Goal: Task Accomplishment & Management: Manage account settings

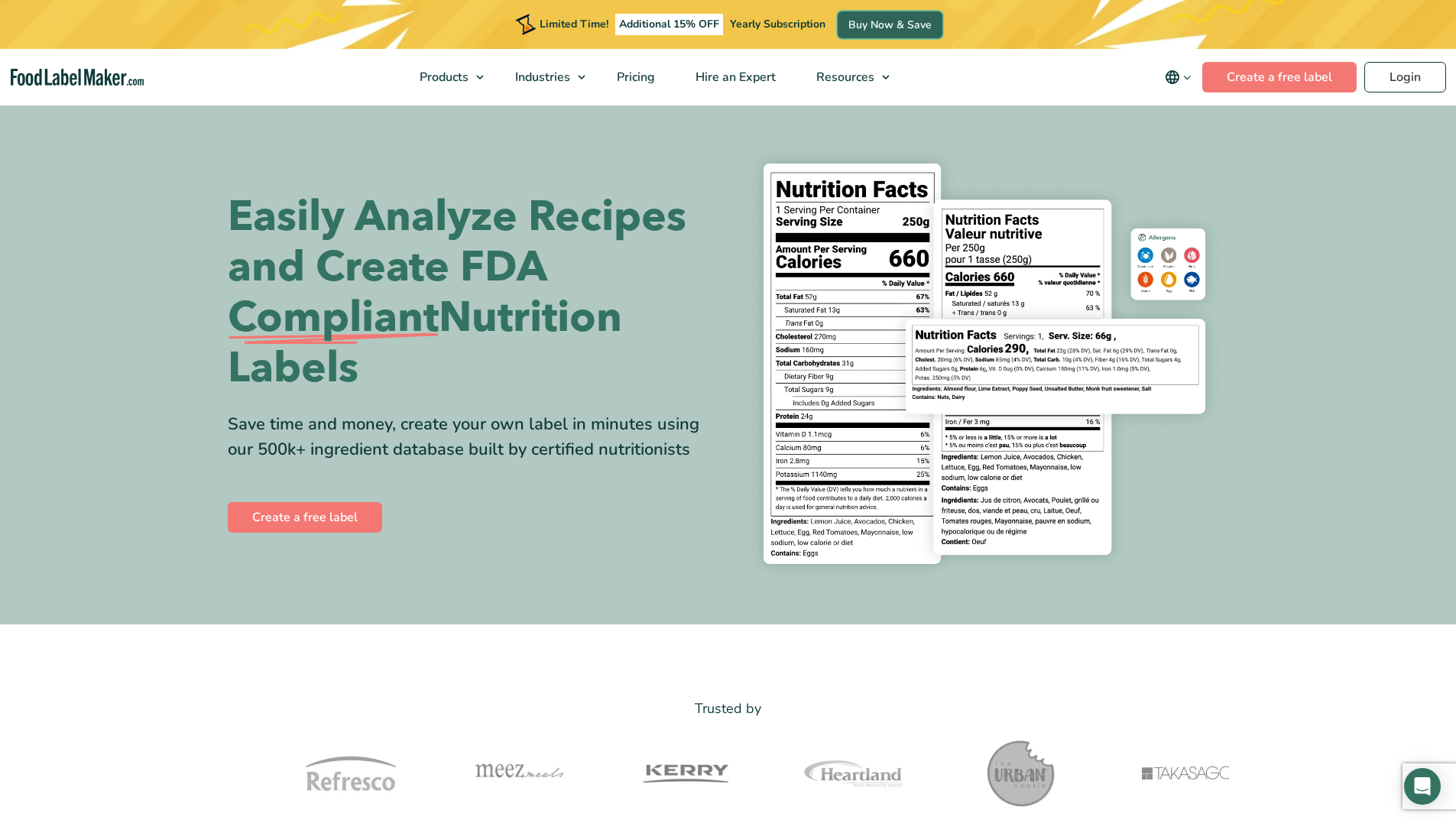
click at [875, 20] on link "Buy Now & Save" at bounding box center [890, 24] width 105 height 26
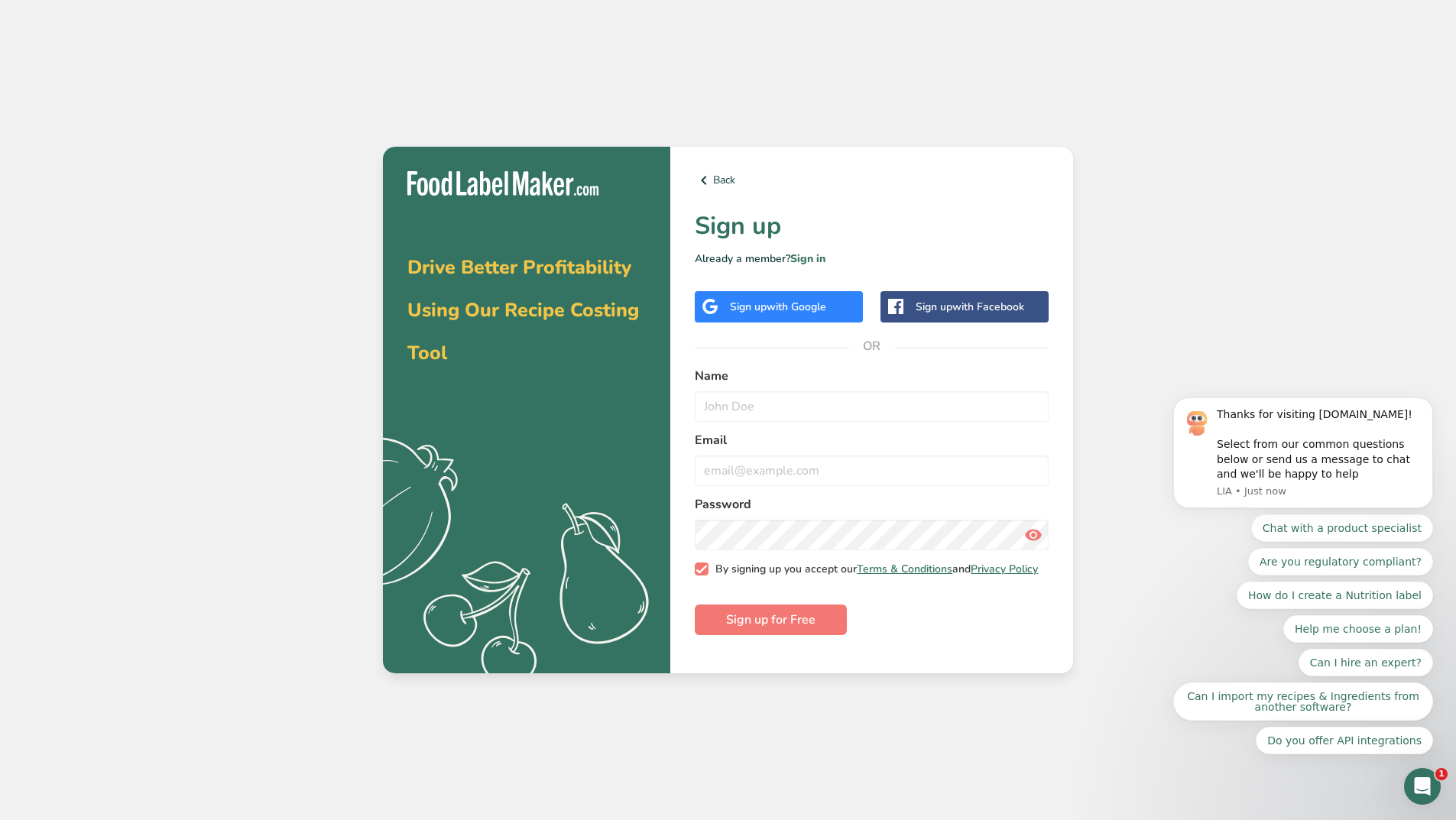
click at [709, 576] on span "By signing up you accept our Terms & Conditions and Privacy Policy" at bounding box center [874, 569] width 330 height 14
click at [705, 574] on input "By signing up you accept our Terms & Conditions and Privacy Policy" at bounding box center [700, 569] width 10 height 10
checkbox input "false"
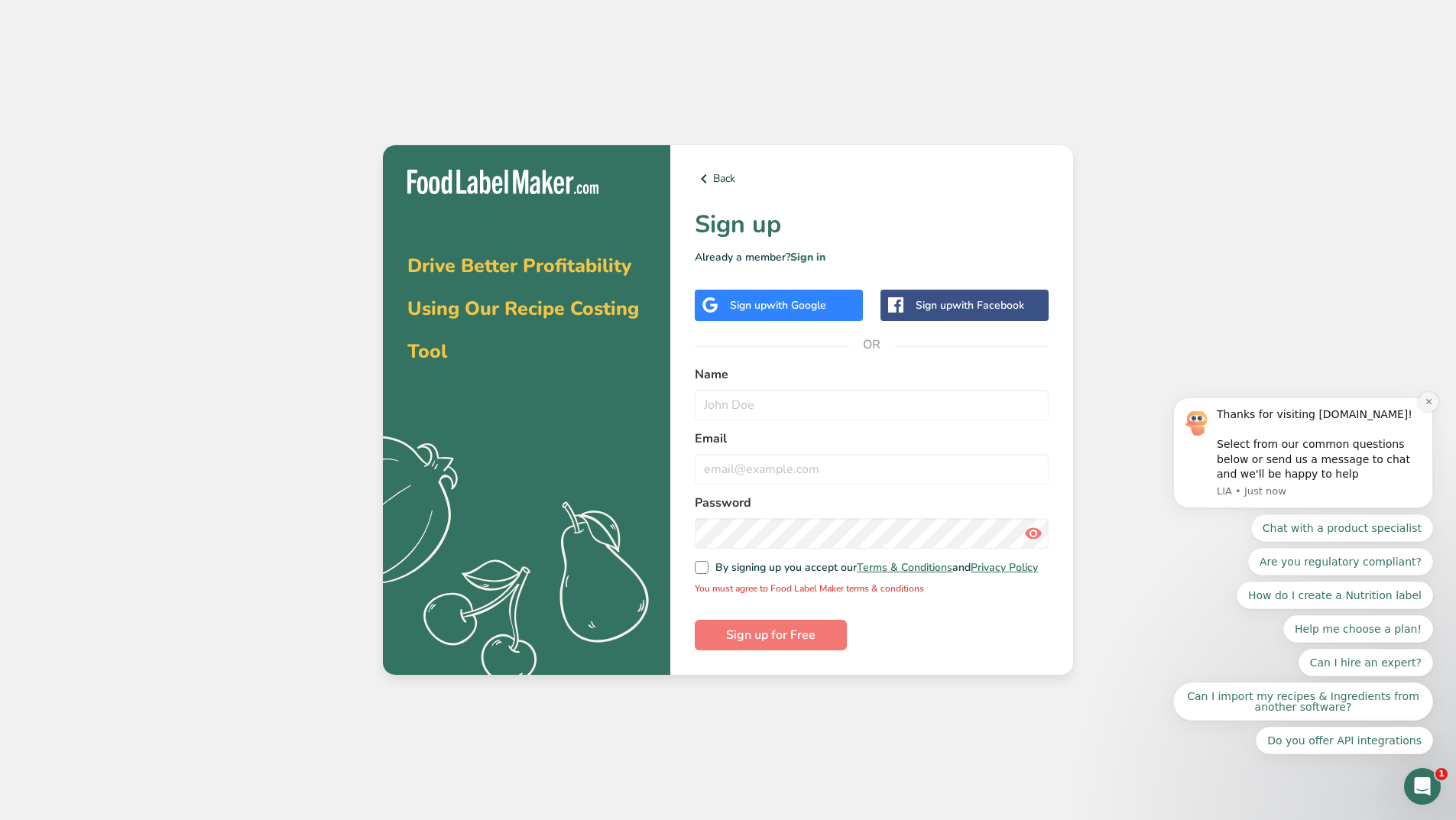
click at [1427, 404] on icon "Dismiss notification" at bounding box center [1428, 401] width 5 height 5
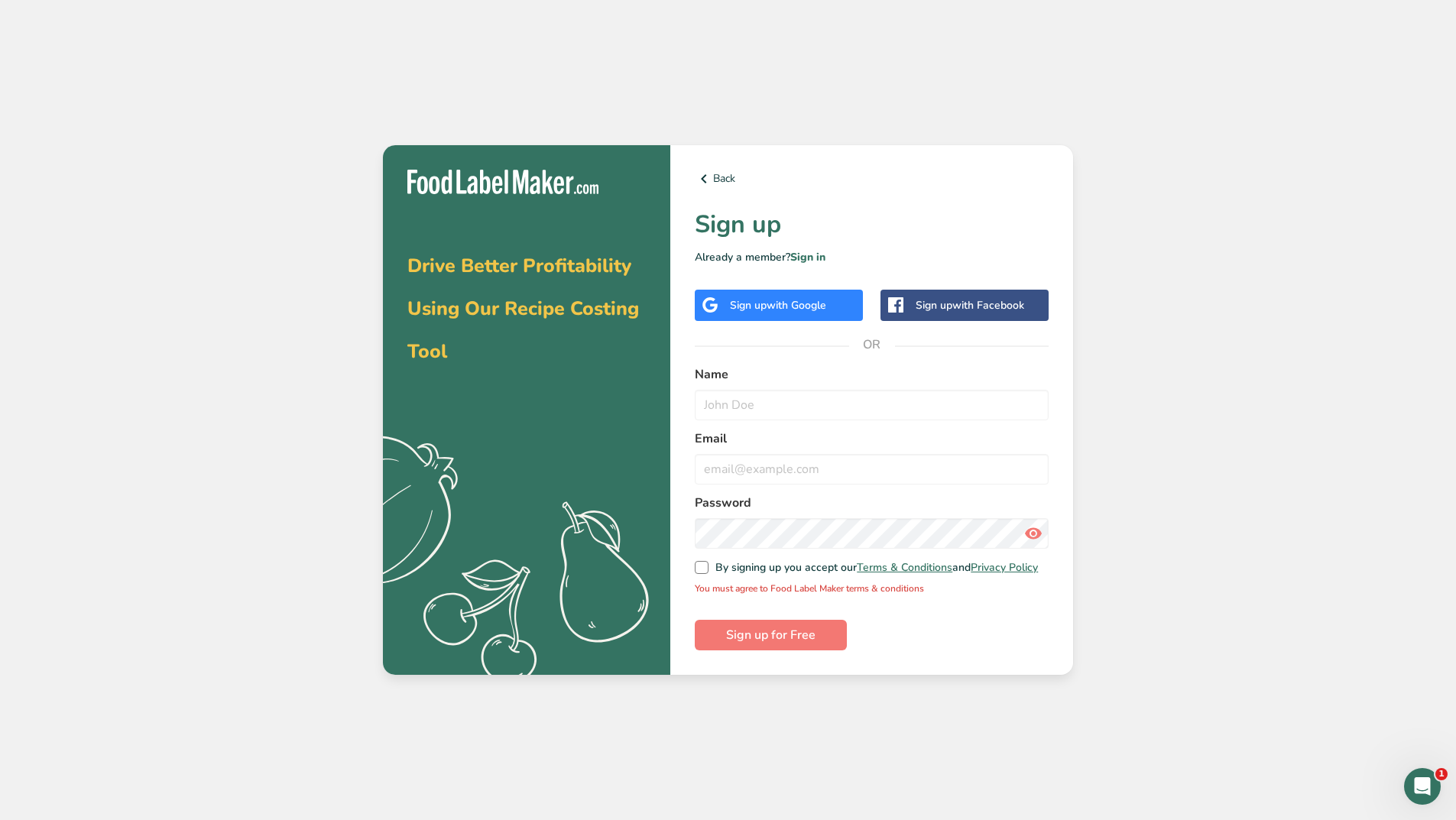
click at [773, 384] on div "Name" at bounding box center [872, 392] width 354 height 55
click at [762, 393] on input "text" at bounding box center [872, 405] width 354 height 31
click at [802, 305] on span "with Google" at bounding box center [797, 305] width 60 height 14
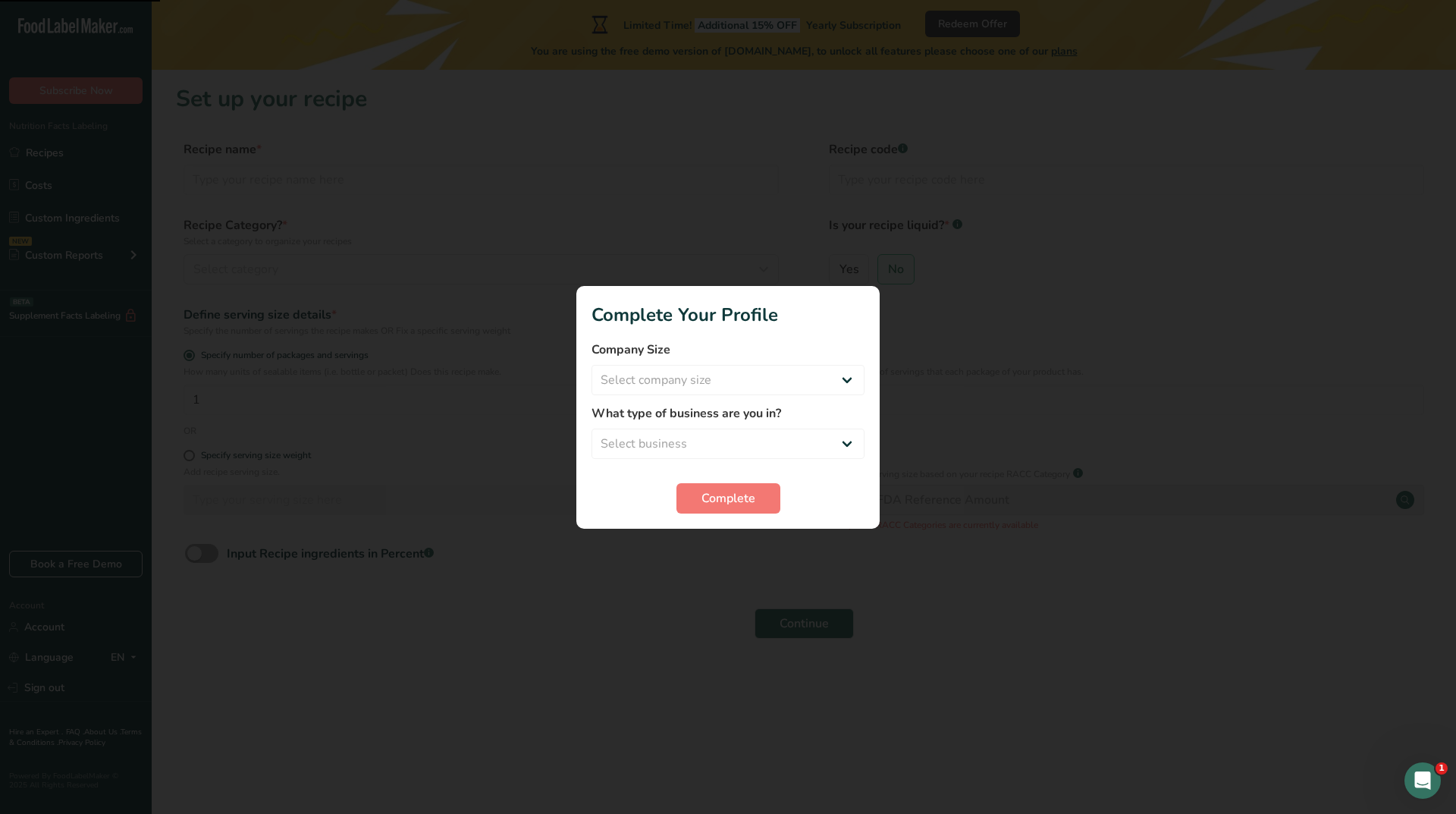
click at [645, 363] on div "Company Size Select company size Fewer than 10 Employees 10 to 50 Employees 51 …" at bounding box center [728, 367] width 273 height 55
click at [643, 377] on select "Select company size Fewer than 10 Employees 10 to 50 Employees 51 to 500 Employ…" at bounding box center [728, 380] width 273 height 30
select select "1"
click at [592, 365] on select "Select company size Fewer than 10 Employees 10 to 50 Employees 51 to 500 Employ…" at bounding box center [728, 380] width 273 height 30
click at [655, 438] on select "Select business Packaged Food Manufacturer Restaurant & Cafe Bakery Meal Plans …" at bounding box center [728, 444] width 273 height 30
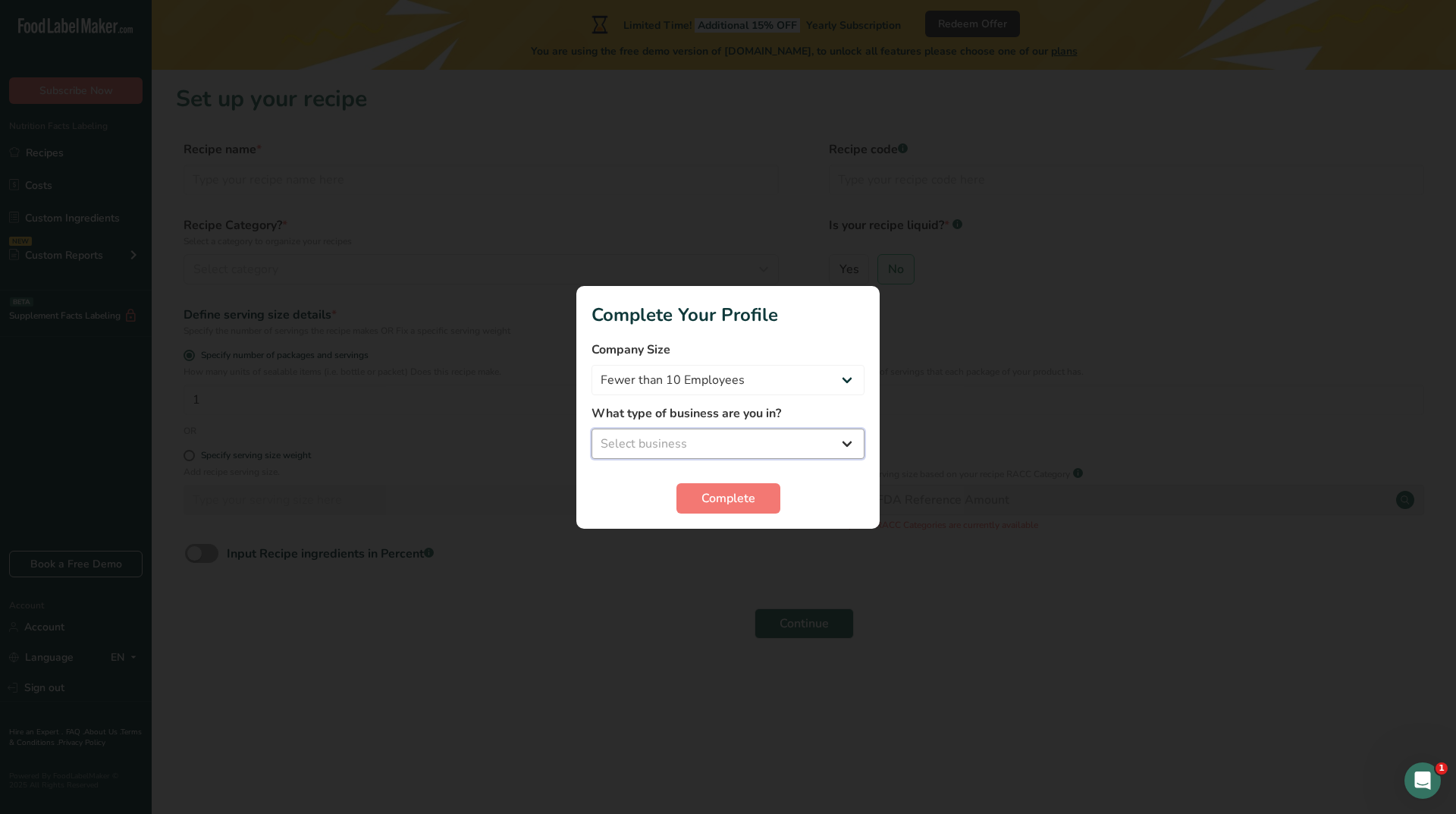
select select "8"
click at [592, 429] on select "Select business Packaged Food Manufacturer Restaurant & Cafe Bakery Meal Plans …" at bounding box center [728, 444] width 273 height 30
click at [742, 503] on span "Complete" at bounding box center [728, 498] width 54 height 19
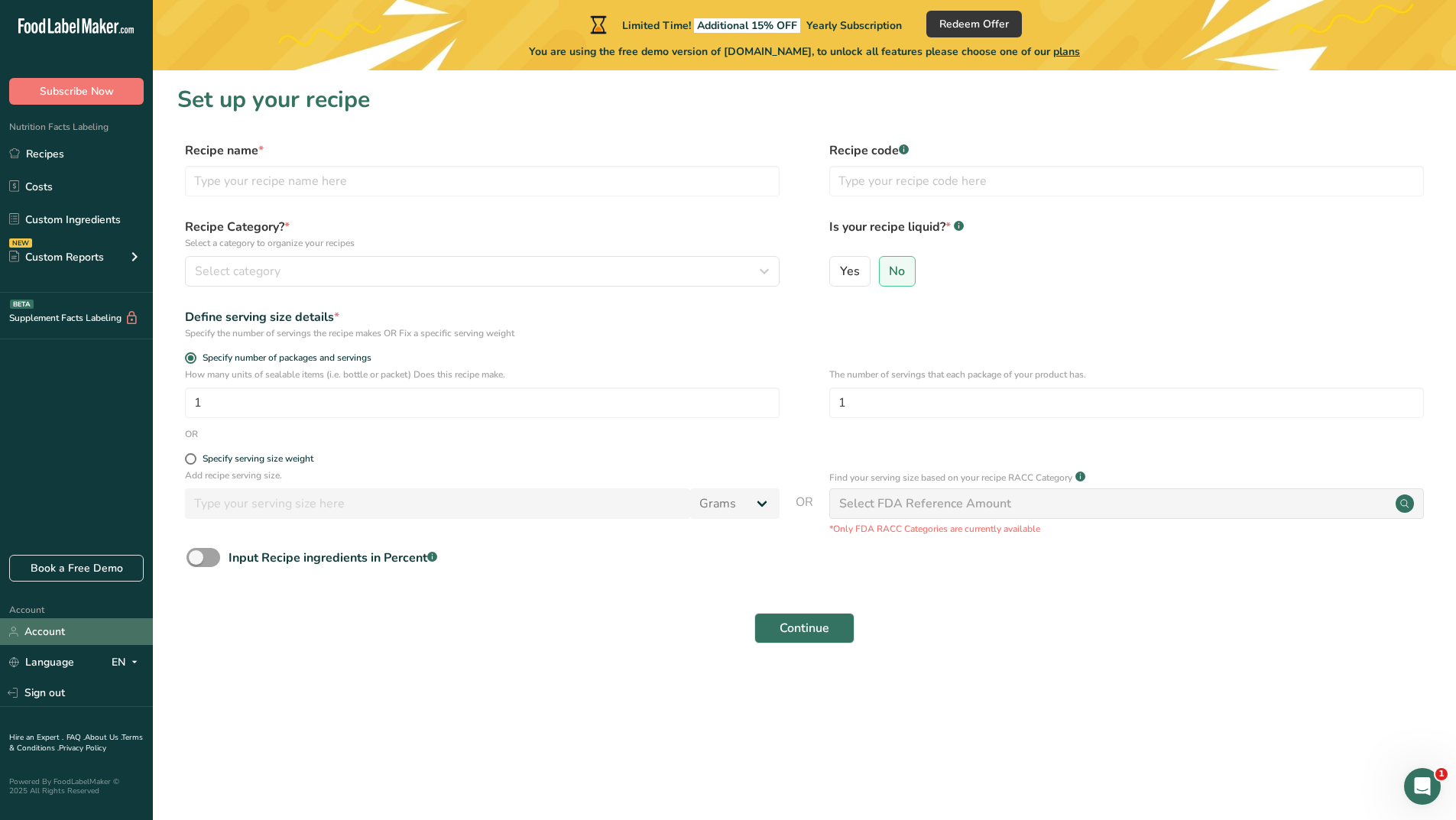
click at [51, 633] on link "Account" at bounding box center [77, 631] width 153 height 26
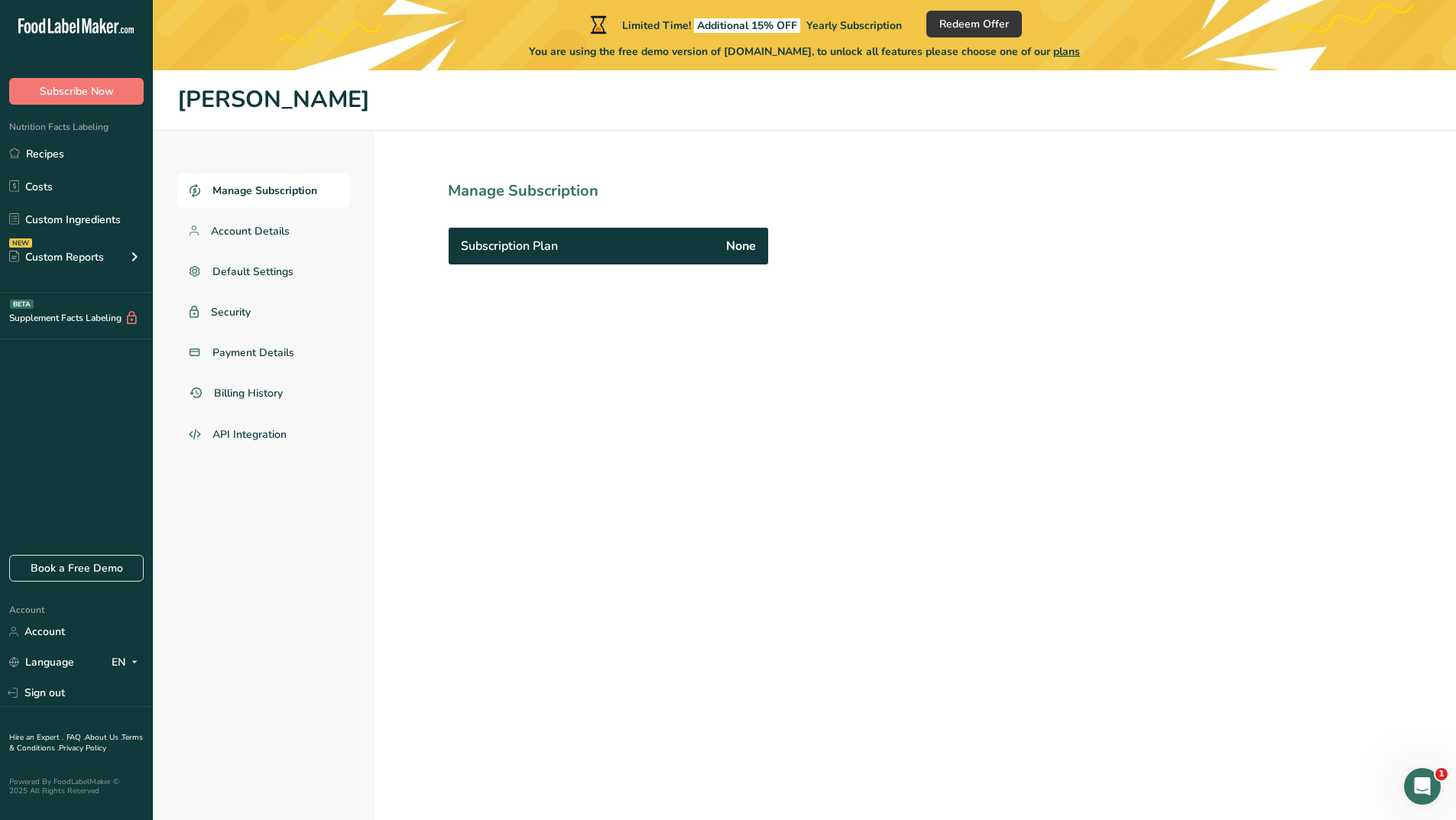
click at [522, 255] on div "Subscription Plan None" at bounding box center [608, 246] width 319 height 37
click at [1079, 52] on span "plans" at bounding box center [1066, 51] width 26 height 14
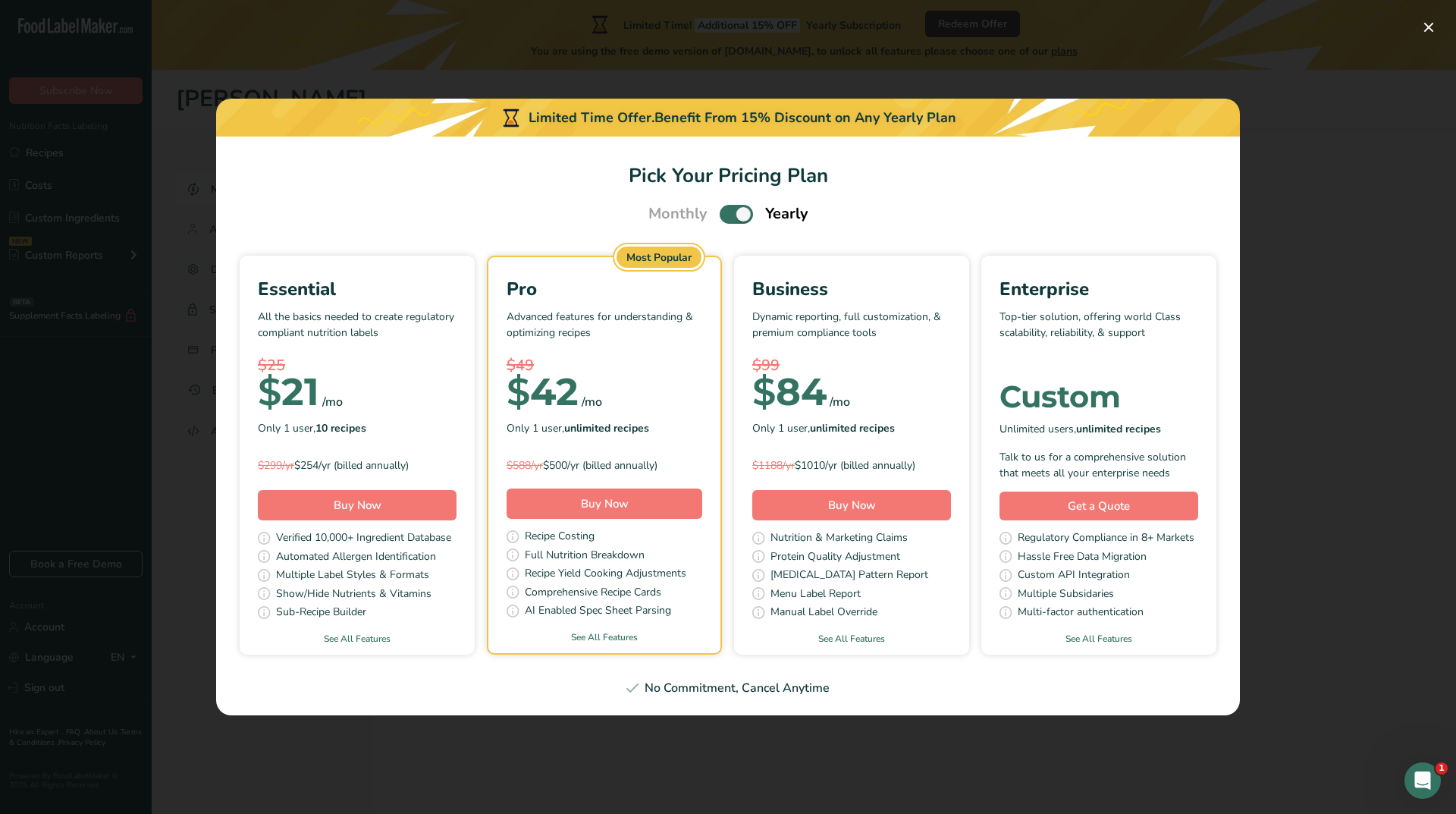
click at [1410, 323] on div "Pick Your Pricing Plan Modal" at bounding box center [728, 407] width 1456 height 814
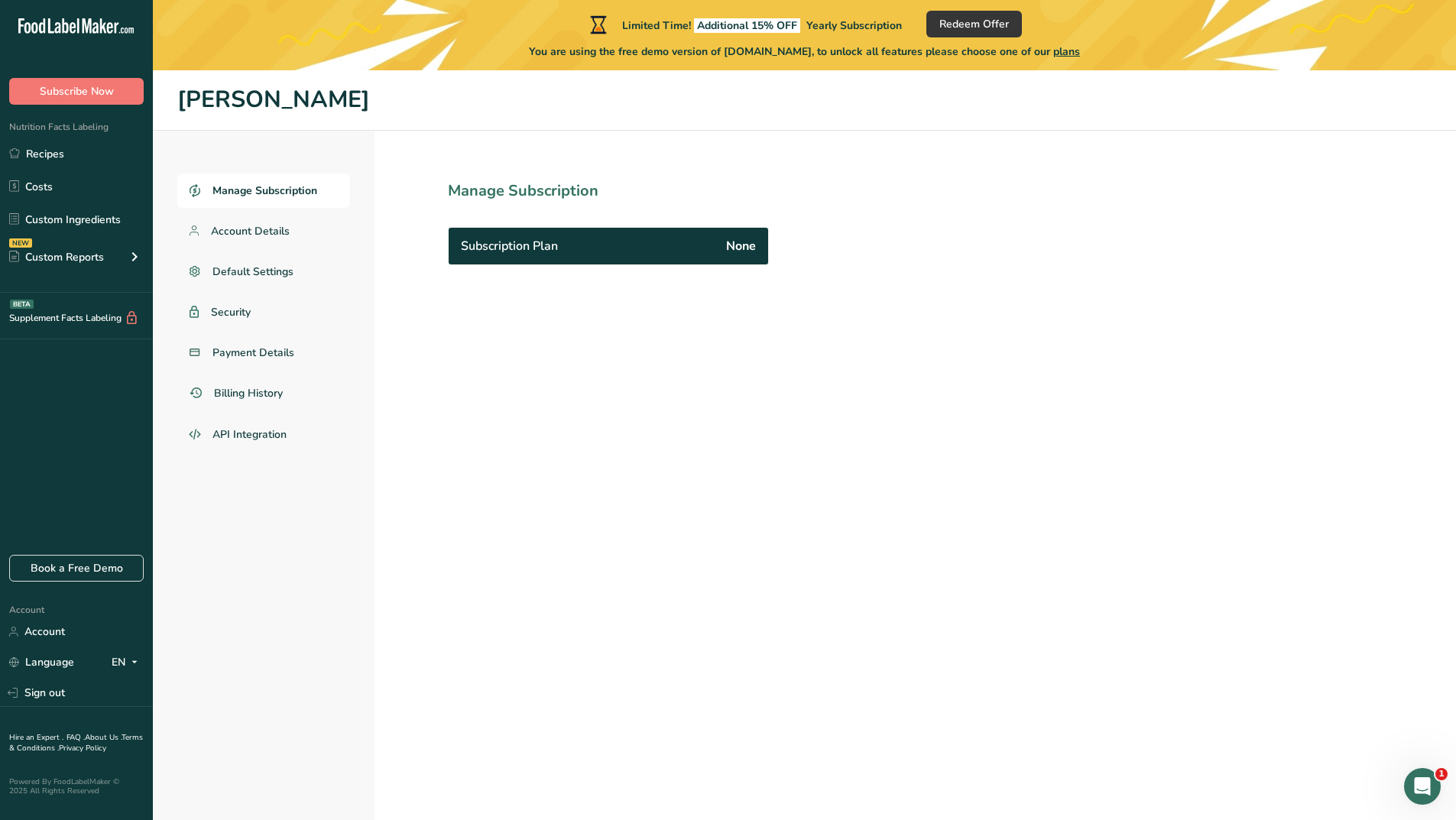
click at [539, 252] on span "Subscription Plan" at bounding box center [510, 246] width 97 height 19
click at [1075, 53] on span "plans" at bounding box center [1066, 51] width 26 height 14
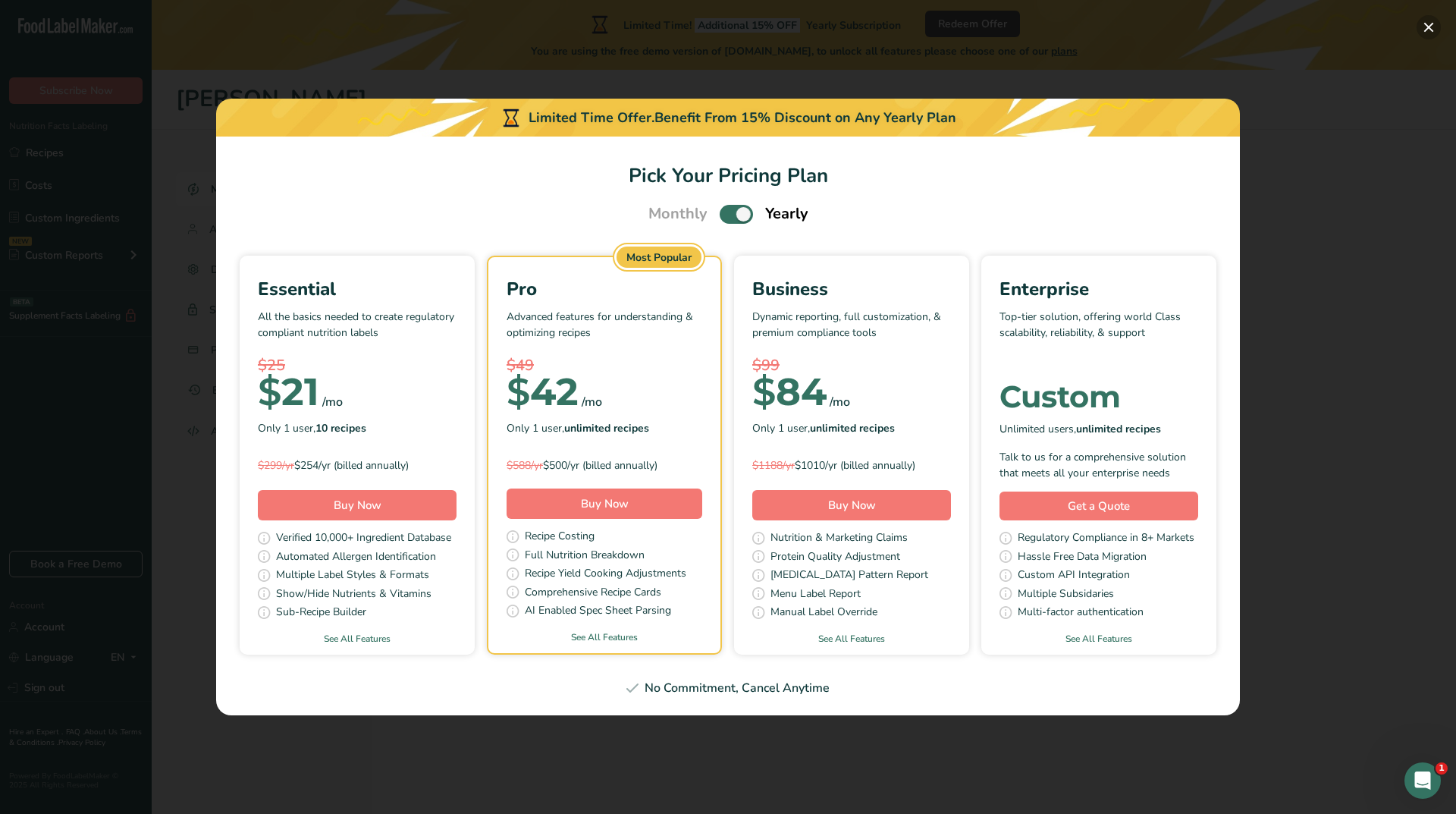
click at [1432, 26] on button "Pick Your Pricing Plan Modal" at bounding box center [1428, 27] width 24 height 24
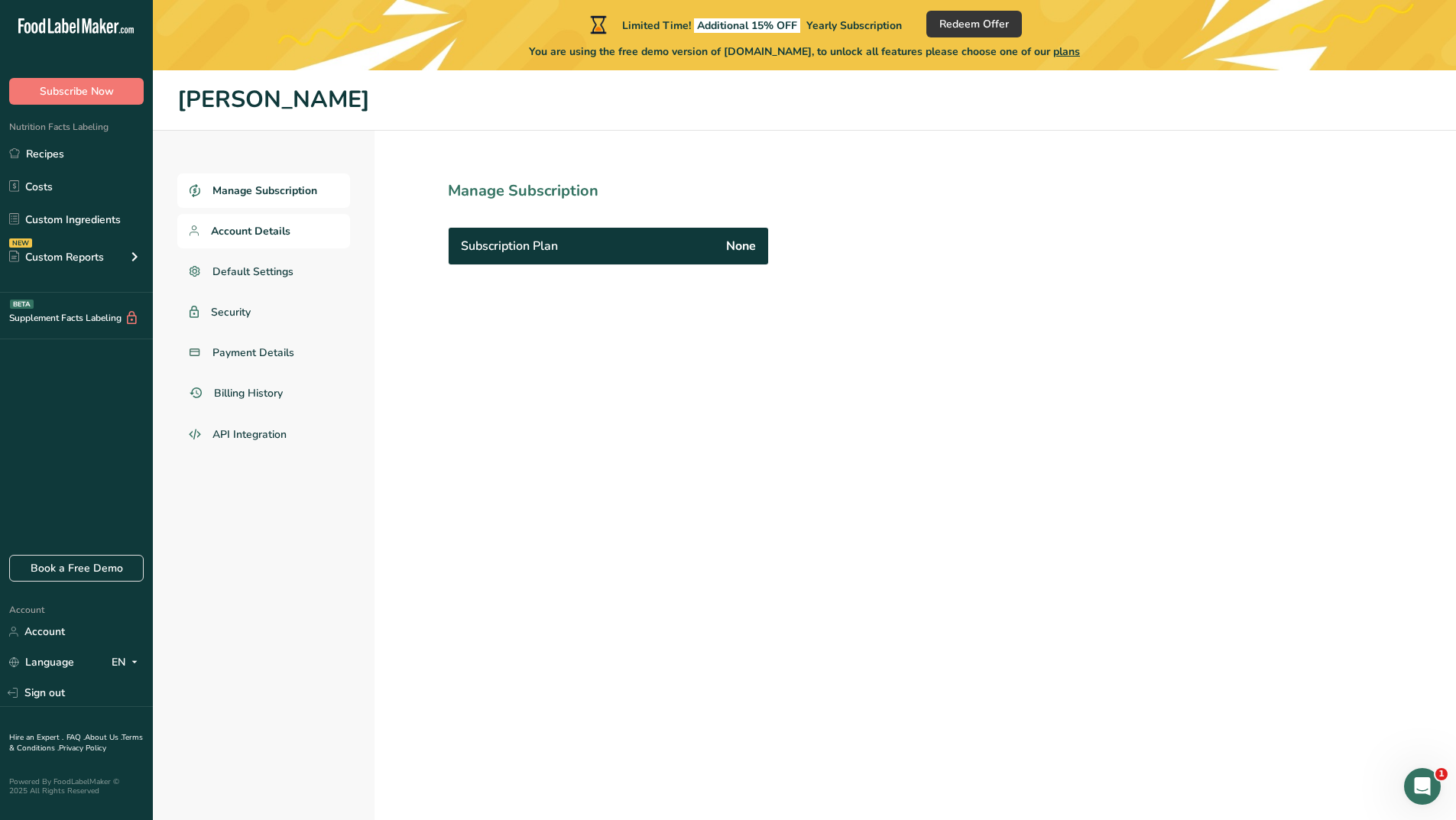
click at [208, 236] on link "Account Details" at bounding box center [263, 231] width 173 height 34
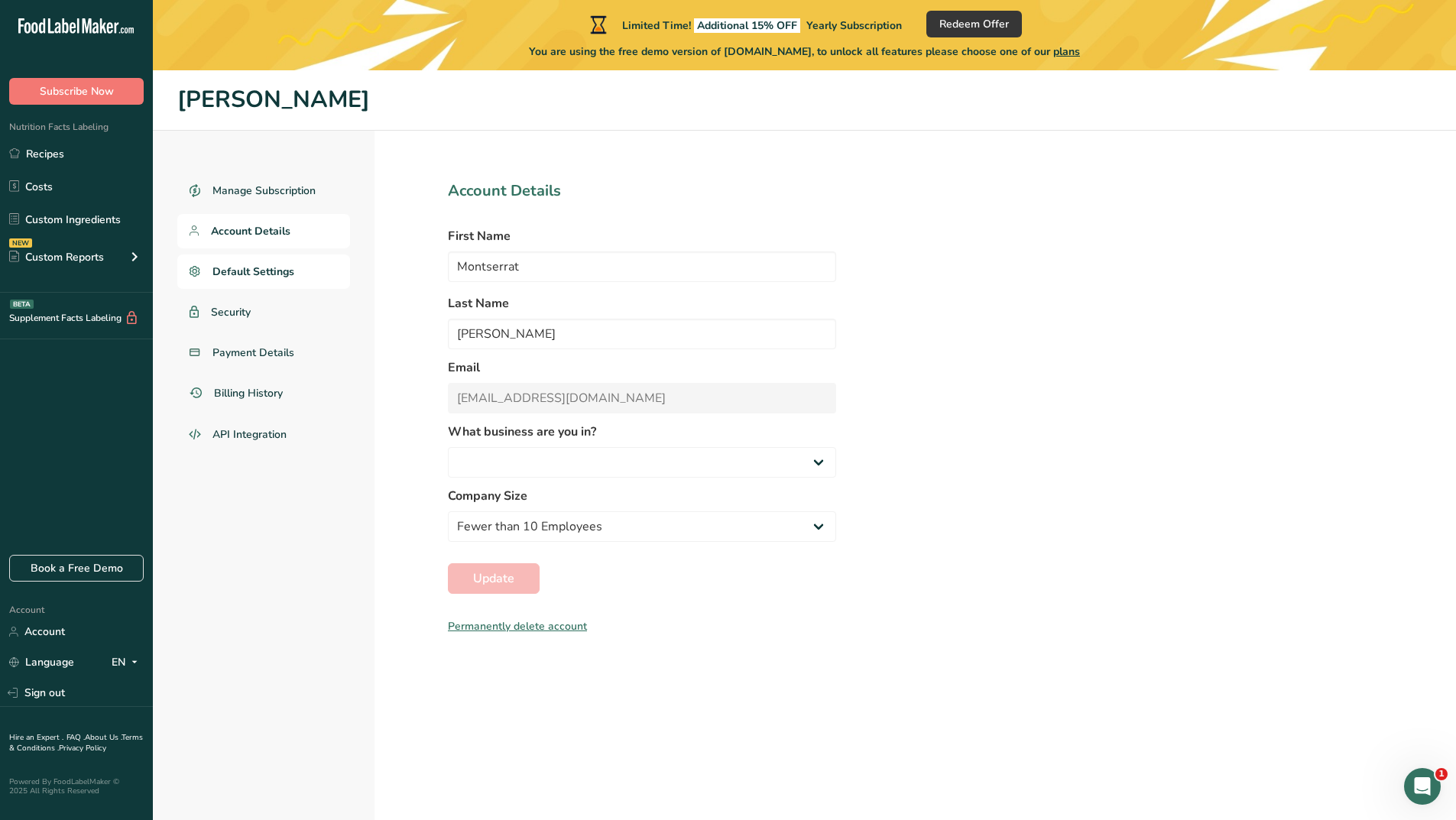
select select "8"
click at [253, 272] on span "Default Settings" at bounding box center [254, 271] width 82 height 16
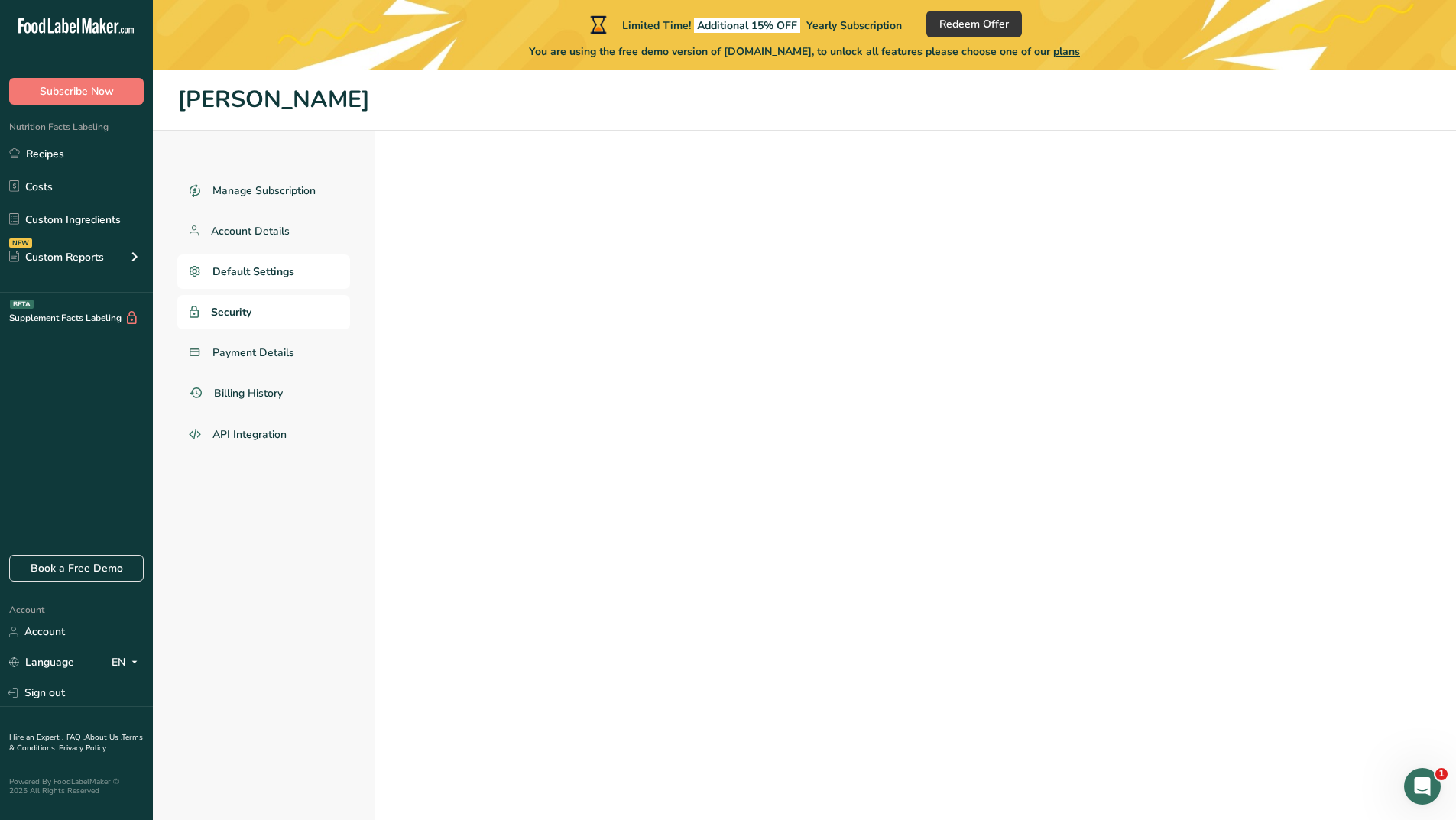
select select
